Goal: Task Accomplishment & Management: Manage account settings

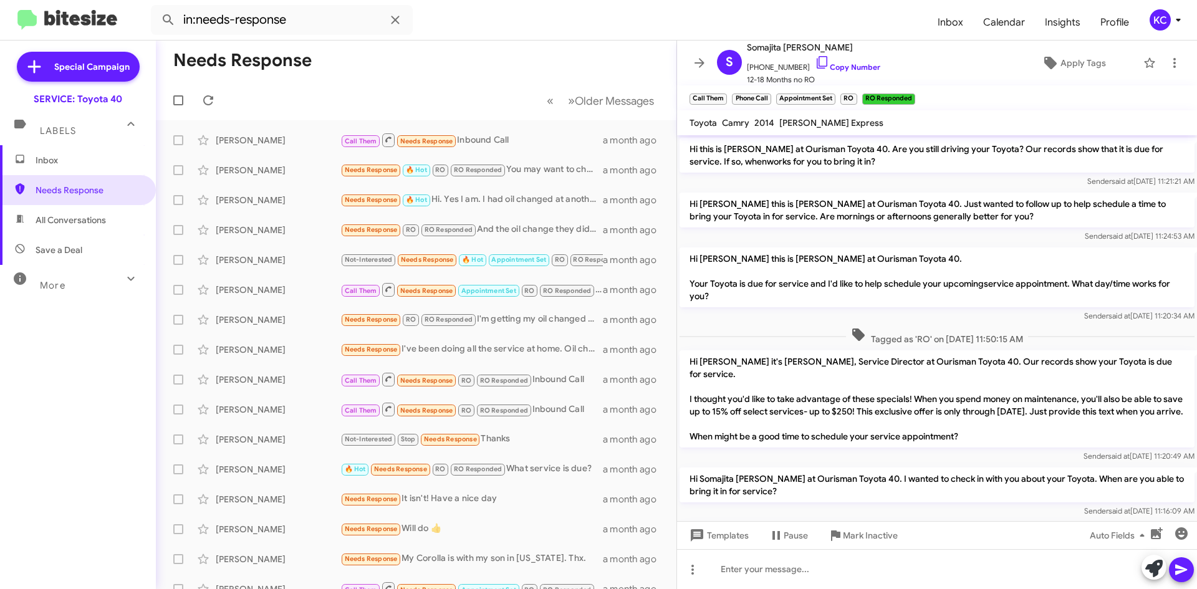
scroll to position [612, 0]
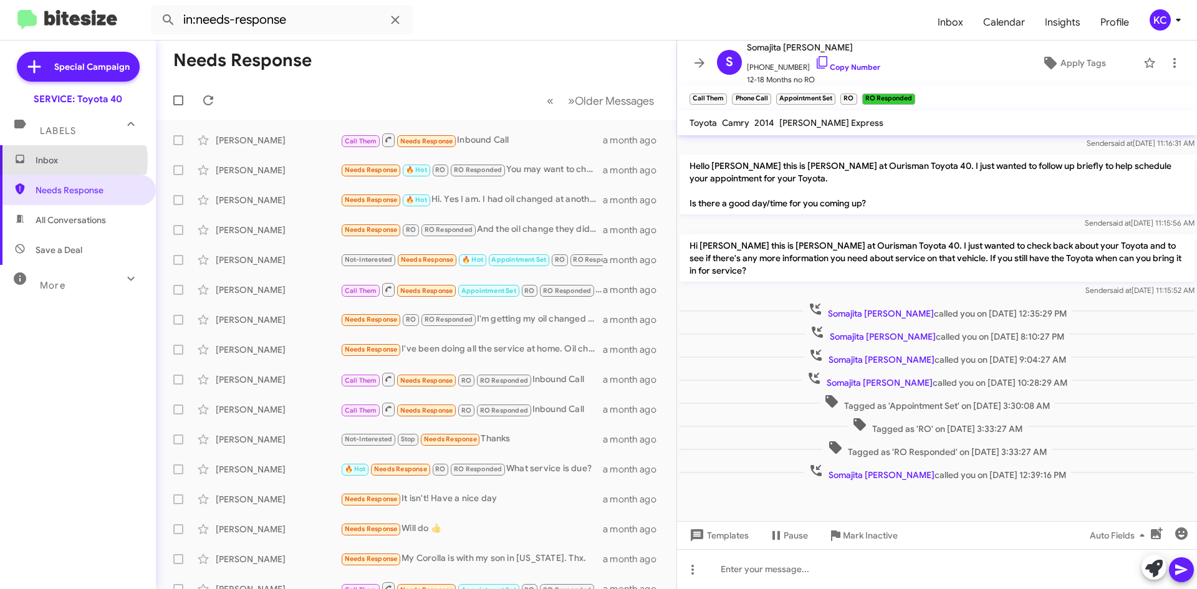
click at [62, 160] on span "Inbox" at bounding box center [89, 160] width 106 height 12
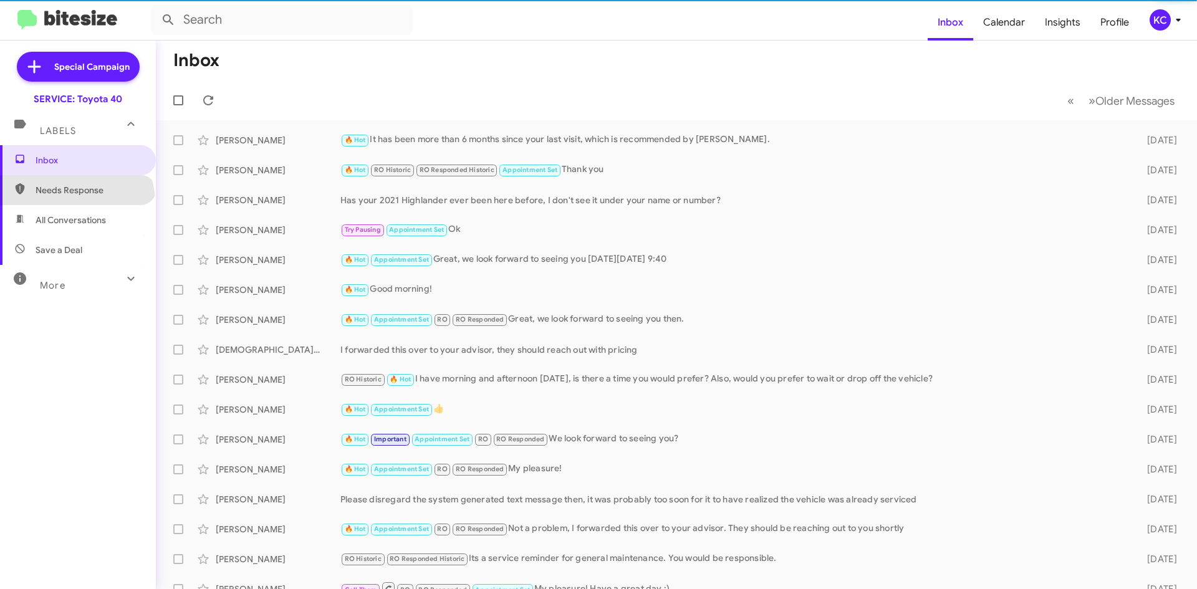
click at [75, 202] on span "Needs Response" at bounding box center [78, 190] width 156 height 30
type input "in:needs-response"
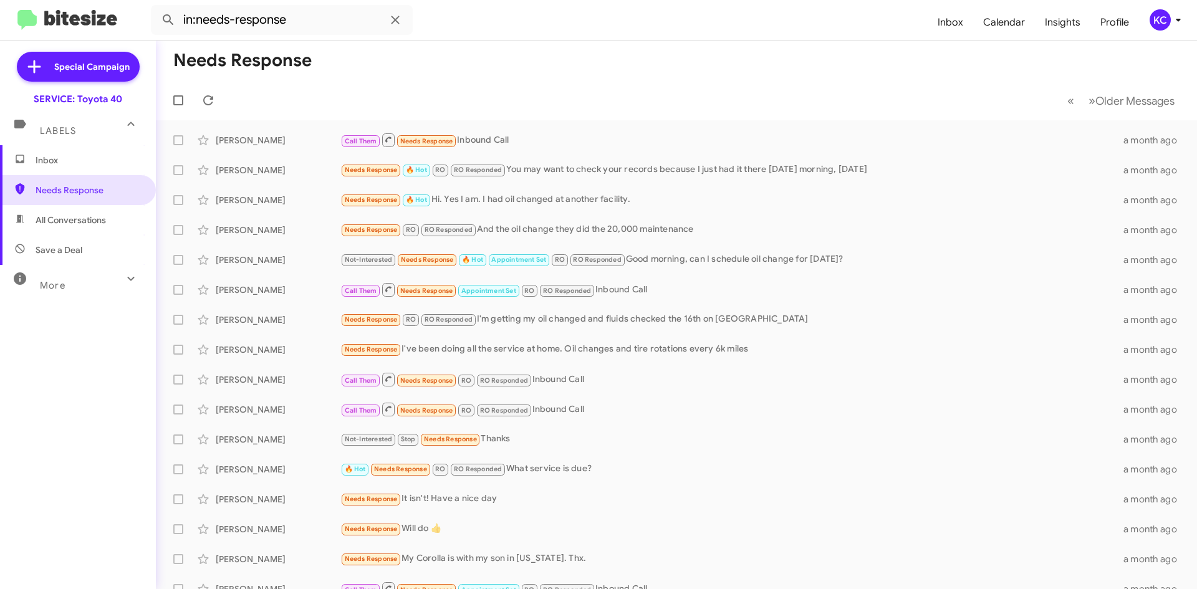
click at [1165, 16] on div "KC" at bounding box center [1160, 19] width 21 height 21
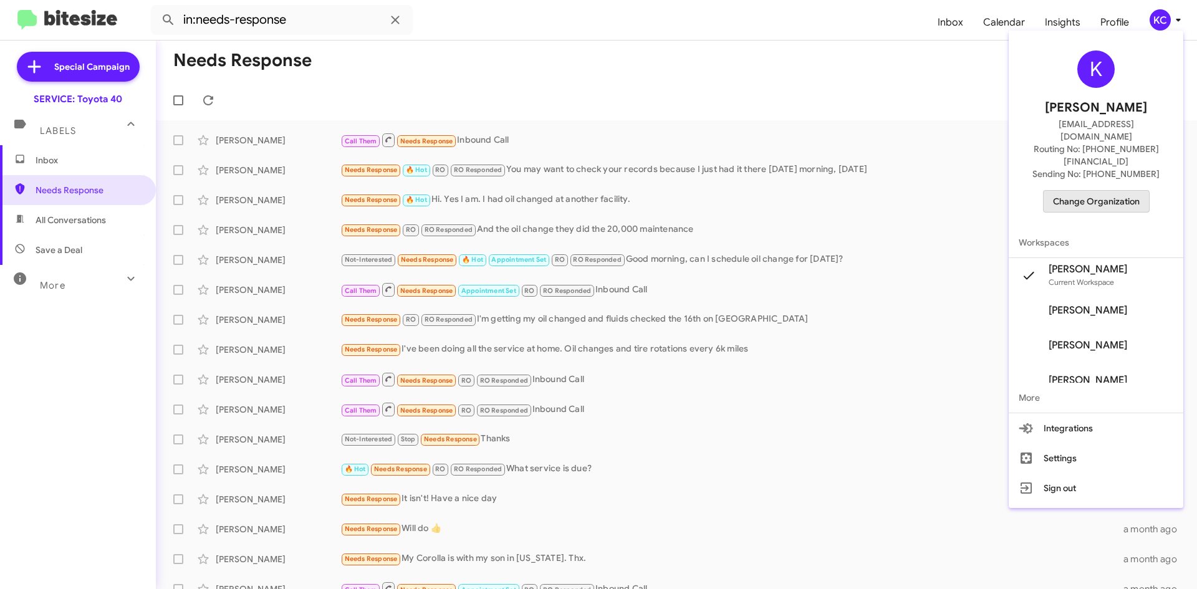
click at [1113, 191] on span "Change Organization" at bounding box center [1096, 201] width 87 height 21
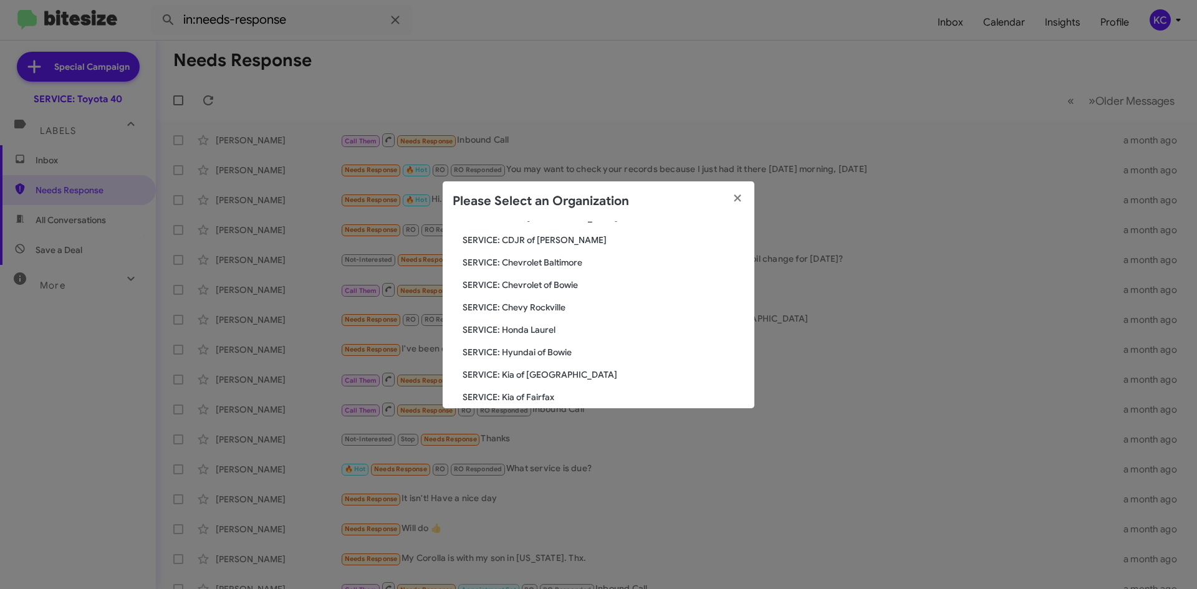
scroll to position [125, 0]
click at [543, 330] on span "SERVICE: Hyundai of Bowie" at bounding box center [604, 330] width 282 height 12
